Goal: Transaction & Acquisition: Purchase product/service

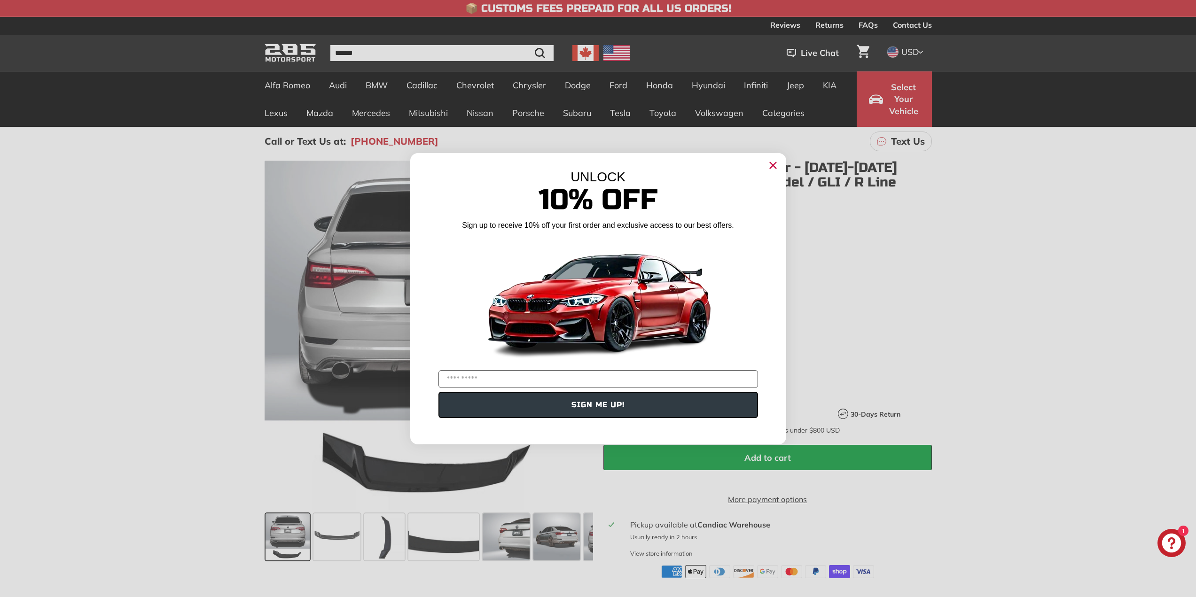
click at [778, 166] on circle "Close dialog" at bounding box center [772, 165] width 14 height 14
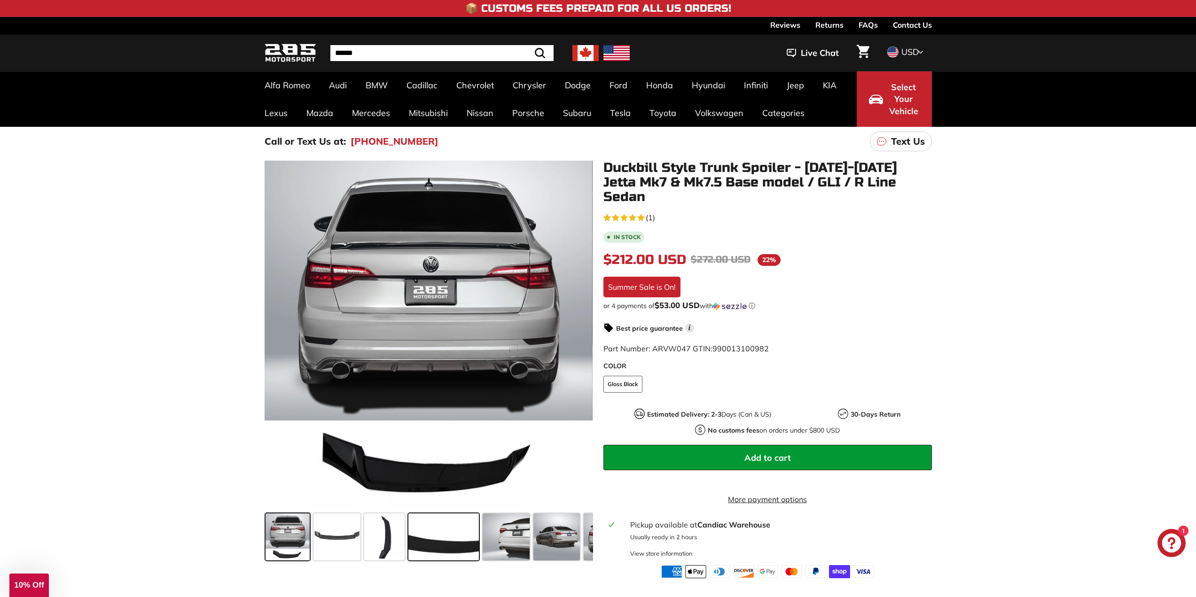
click at [475, 541] on span at bounding box center [443, 537] width 70 height 47
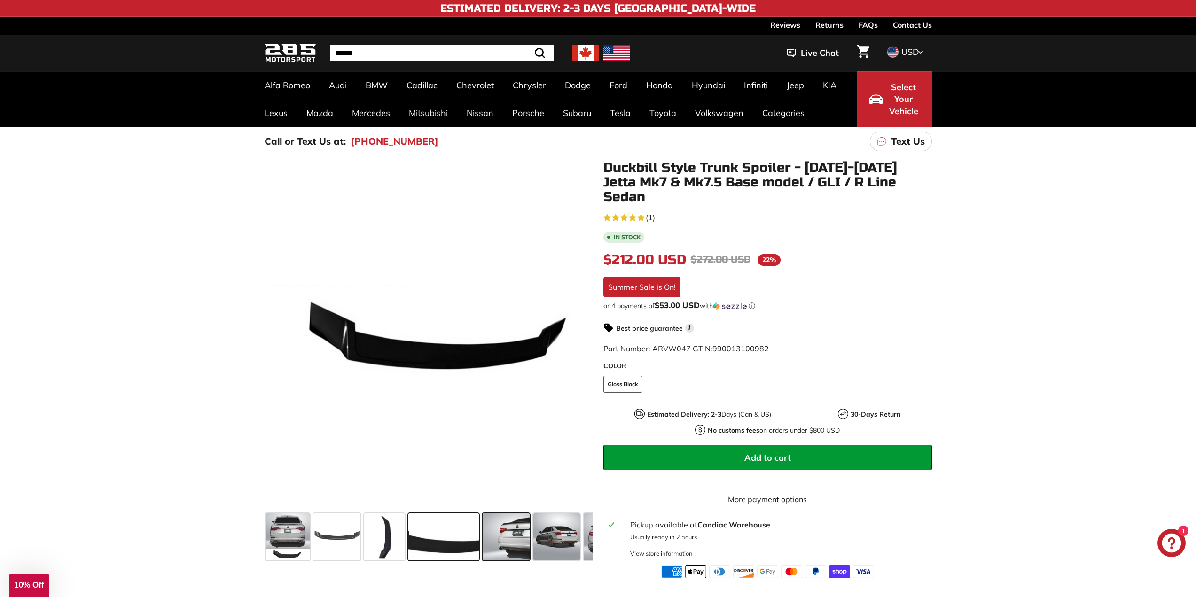
click at [526, 538] on span at bounding box center [506, 537] width 47 height 47
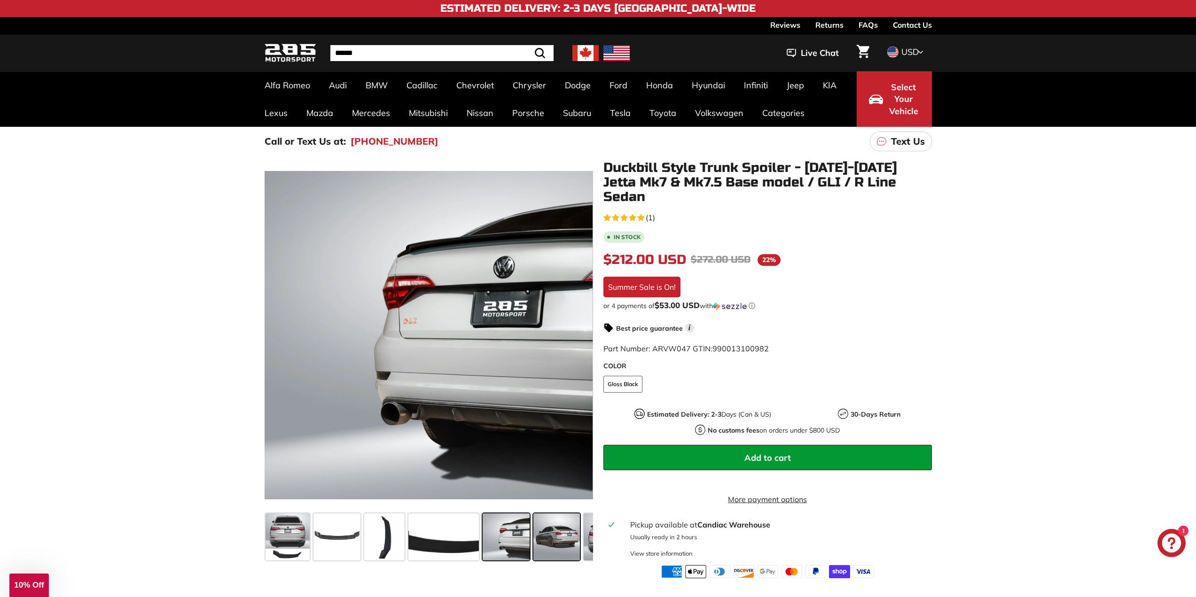
click at [547, 538] on span at bounding box center [556, 537] width 47 height 47
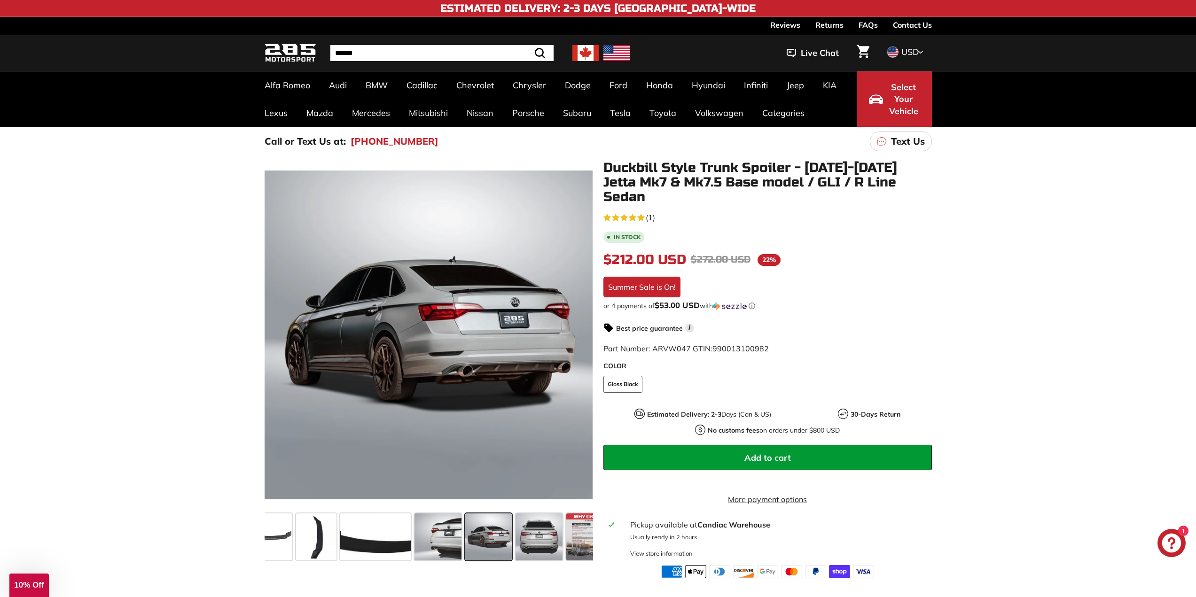
scroll to position [0, 91]
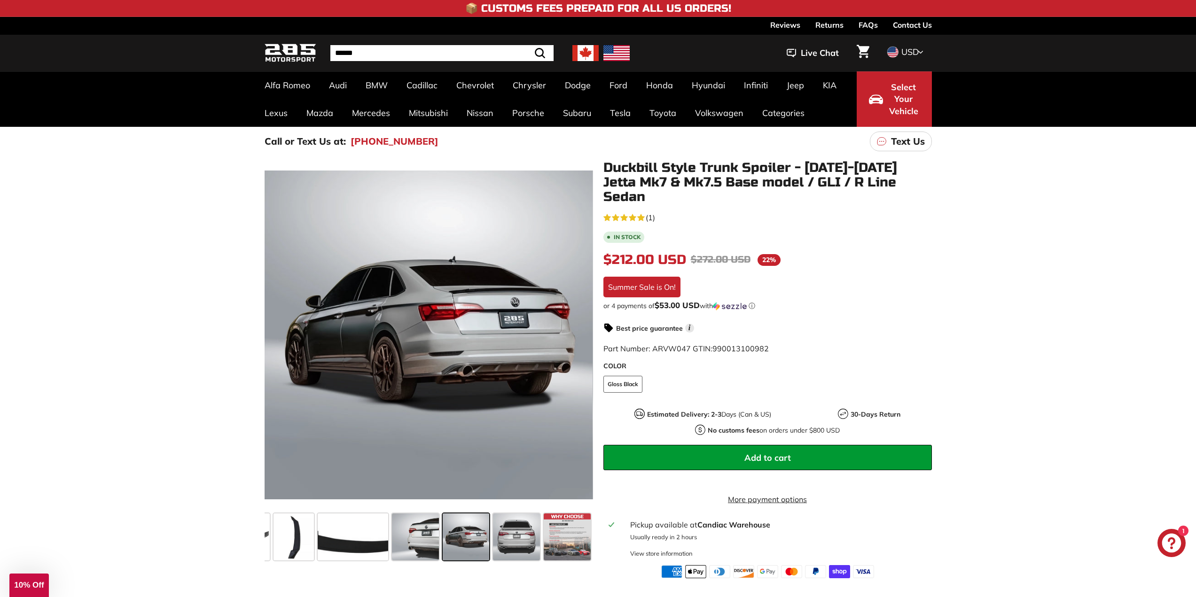
click at [728, 445] on button "Add to cart" at bounding box center [767, 457] width 328 height 25
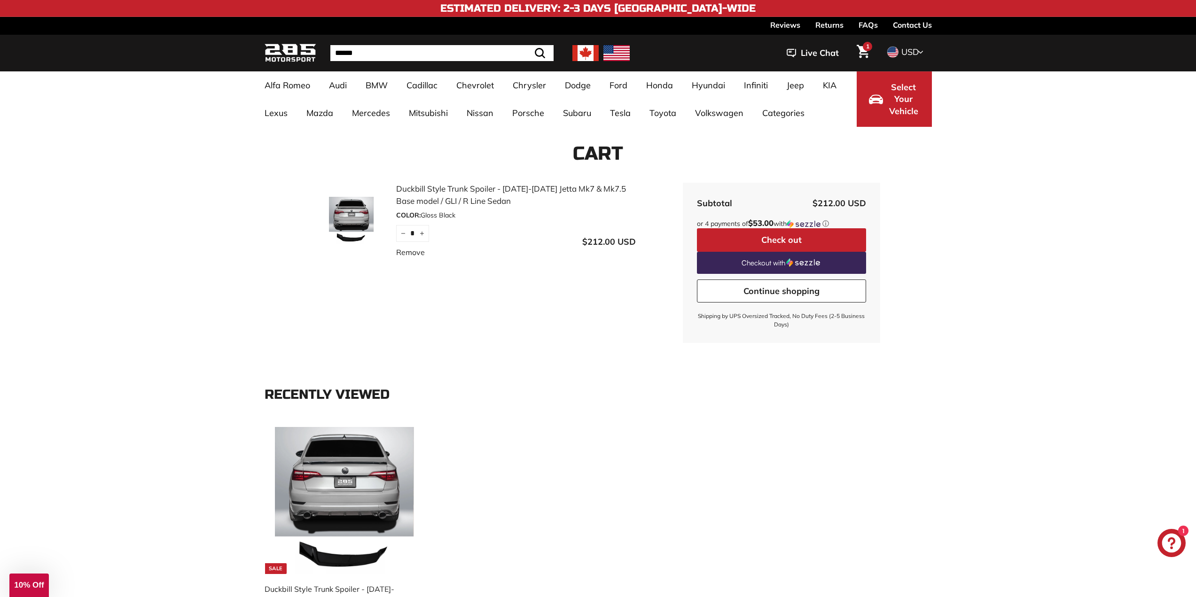
click at [766, 240] on button "Check out" at bounding box center [781, 239] width 169 height 23
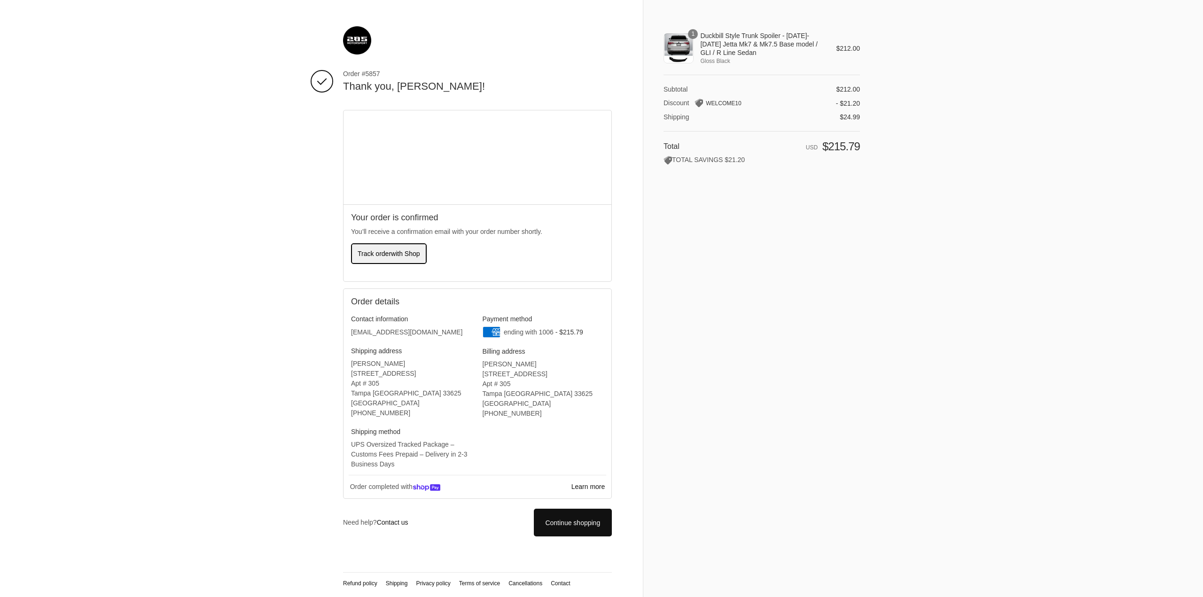
click at [408, 257] on span "with Shop" at bounding box center [405, 254] width 29 height 8
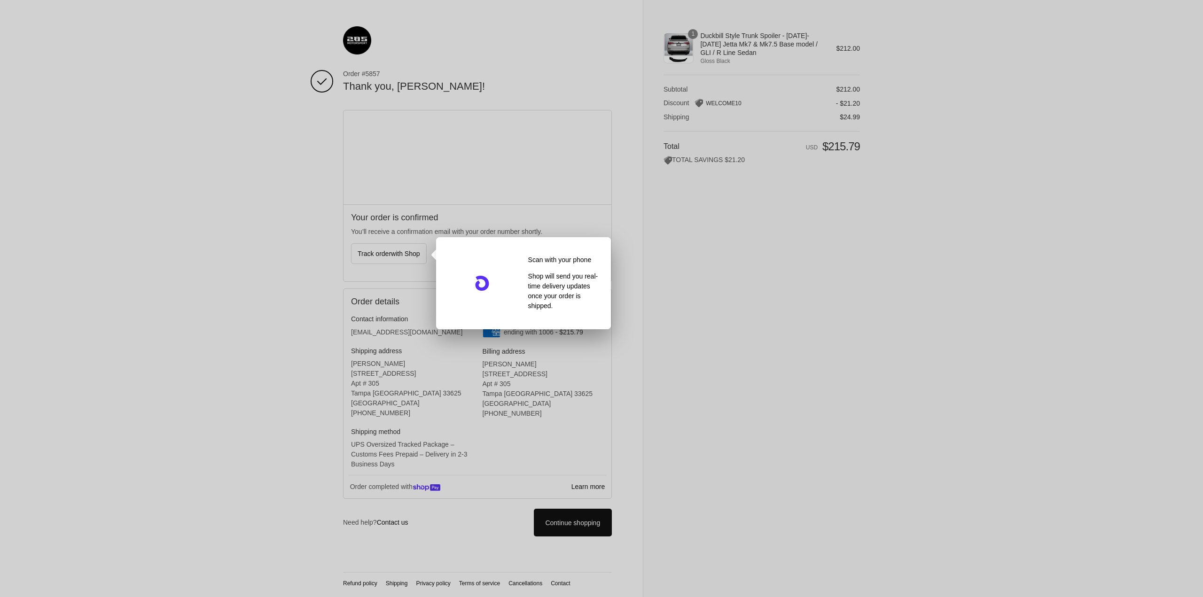
click at [685, 248] on div at bounding box center [601, 298] width 1203 height 597
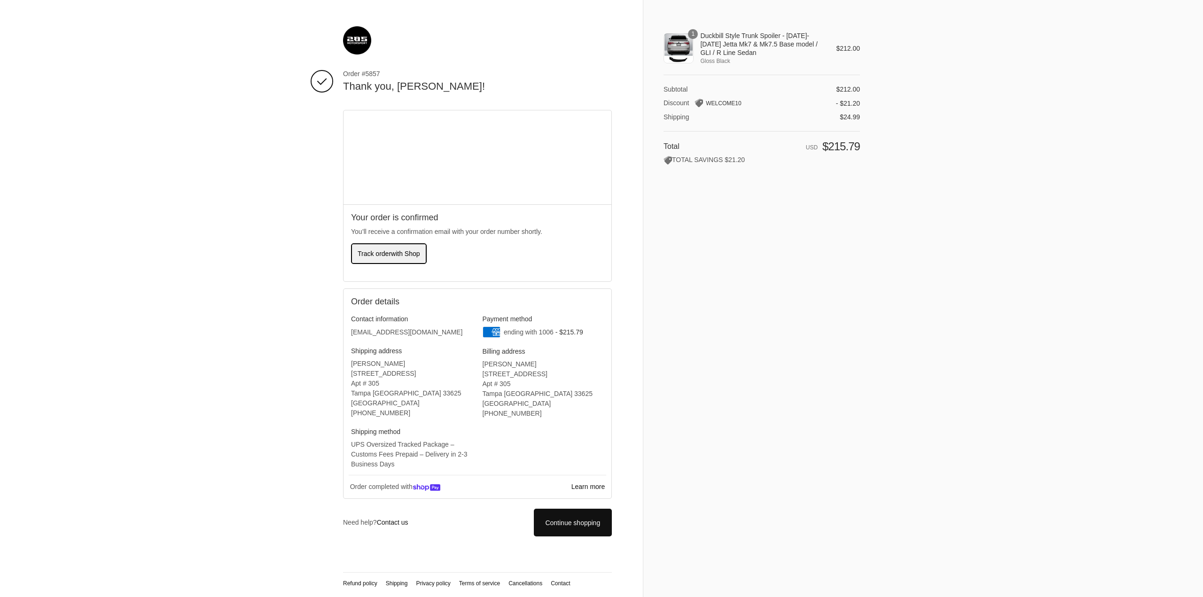
click at [414, 257] on span "with Shop" at bounding box center [405, 254] width 29 height 8
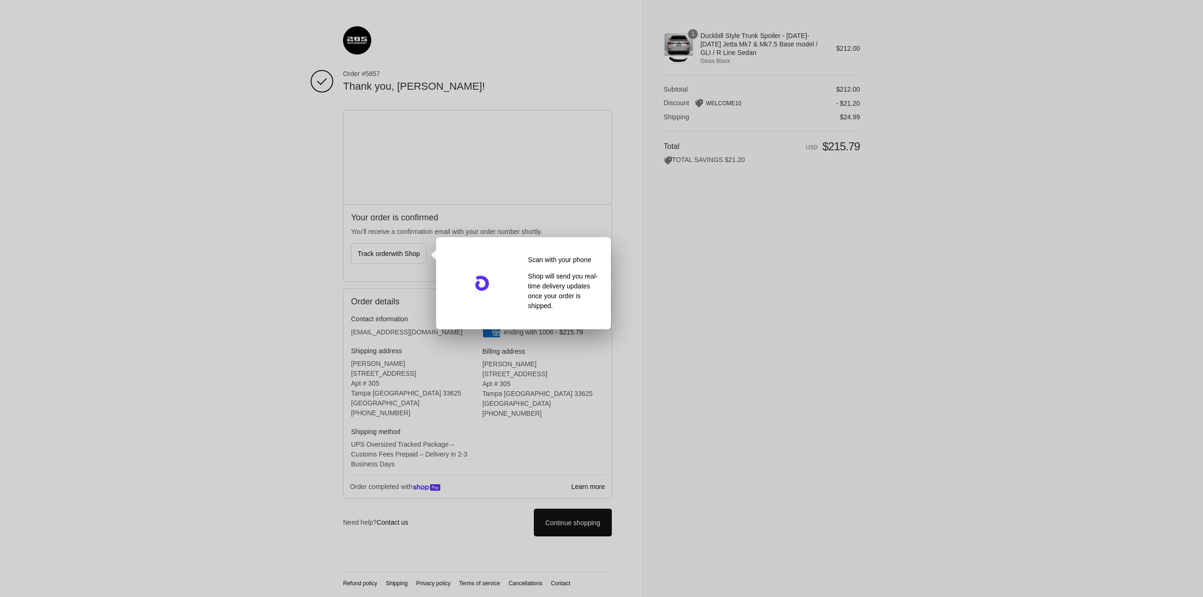
drag, startPoint x: 718, startPoint y: 345, endPoint x: 717, endPoint y: 328, distance: 16.5
click at [718, 343] on div at bounding box center [601, 298] width 1203 height 597
